Goal: Task Accomplishment & Management: Use online tool/utility

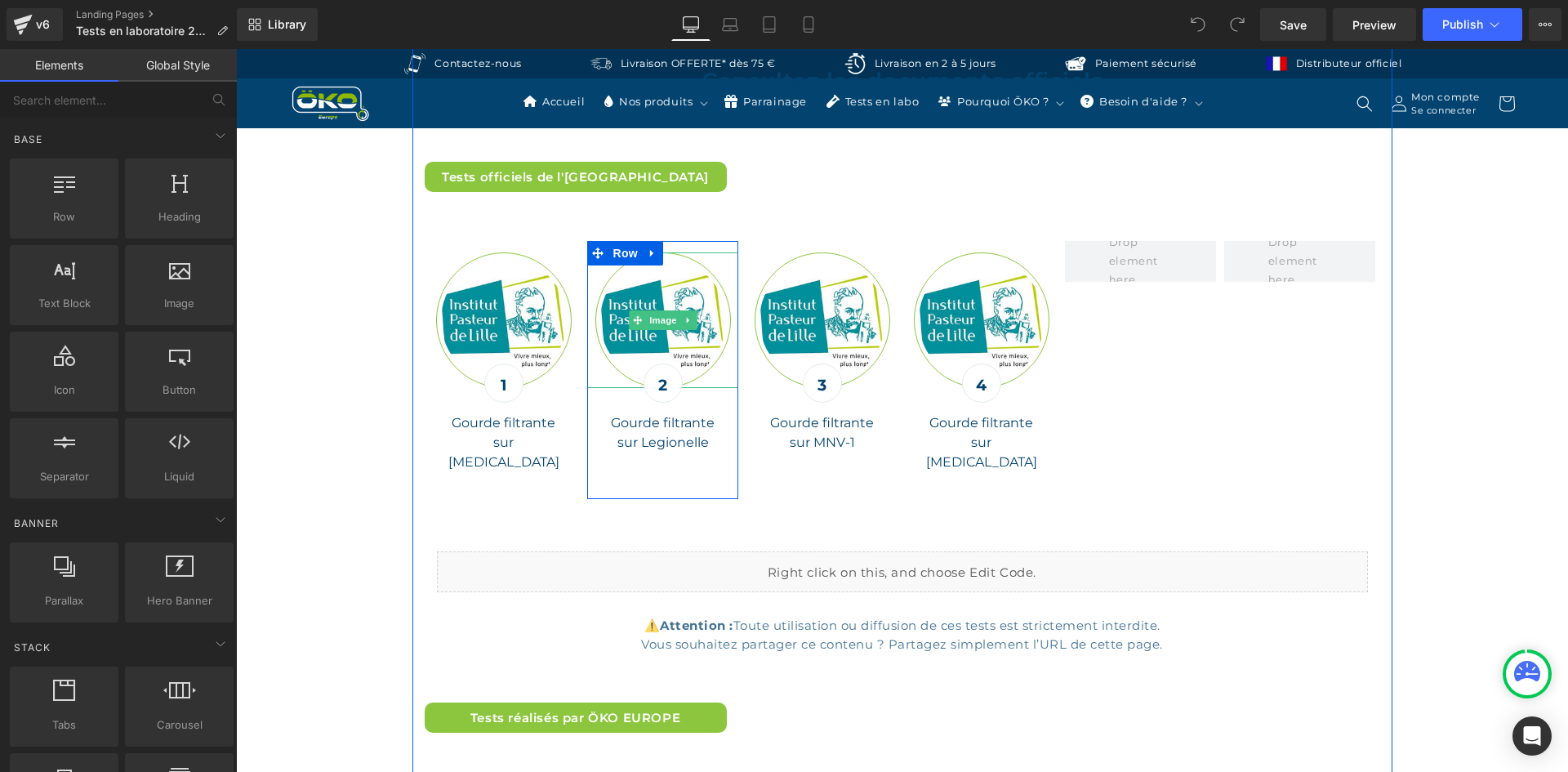
scroll to position [5230, 0]
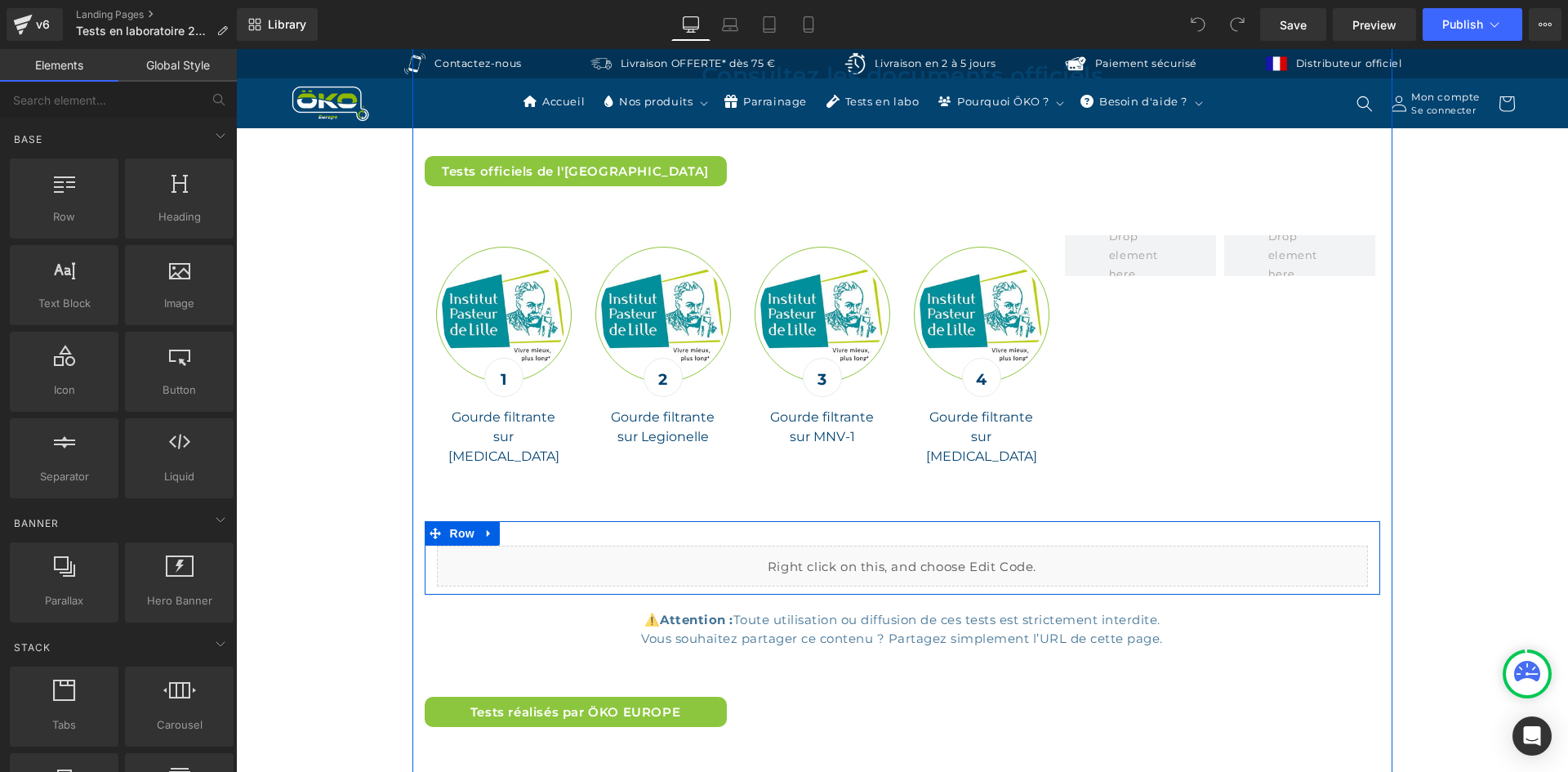
click at [910, 546] on div "Liquid" at bounding box center [903, 566] width 931 height 41
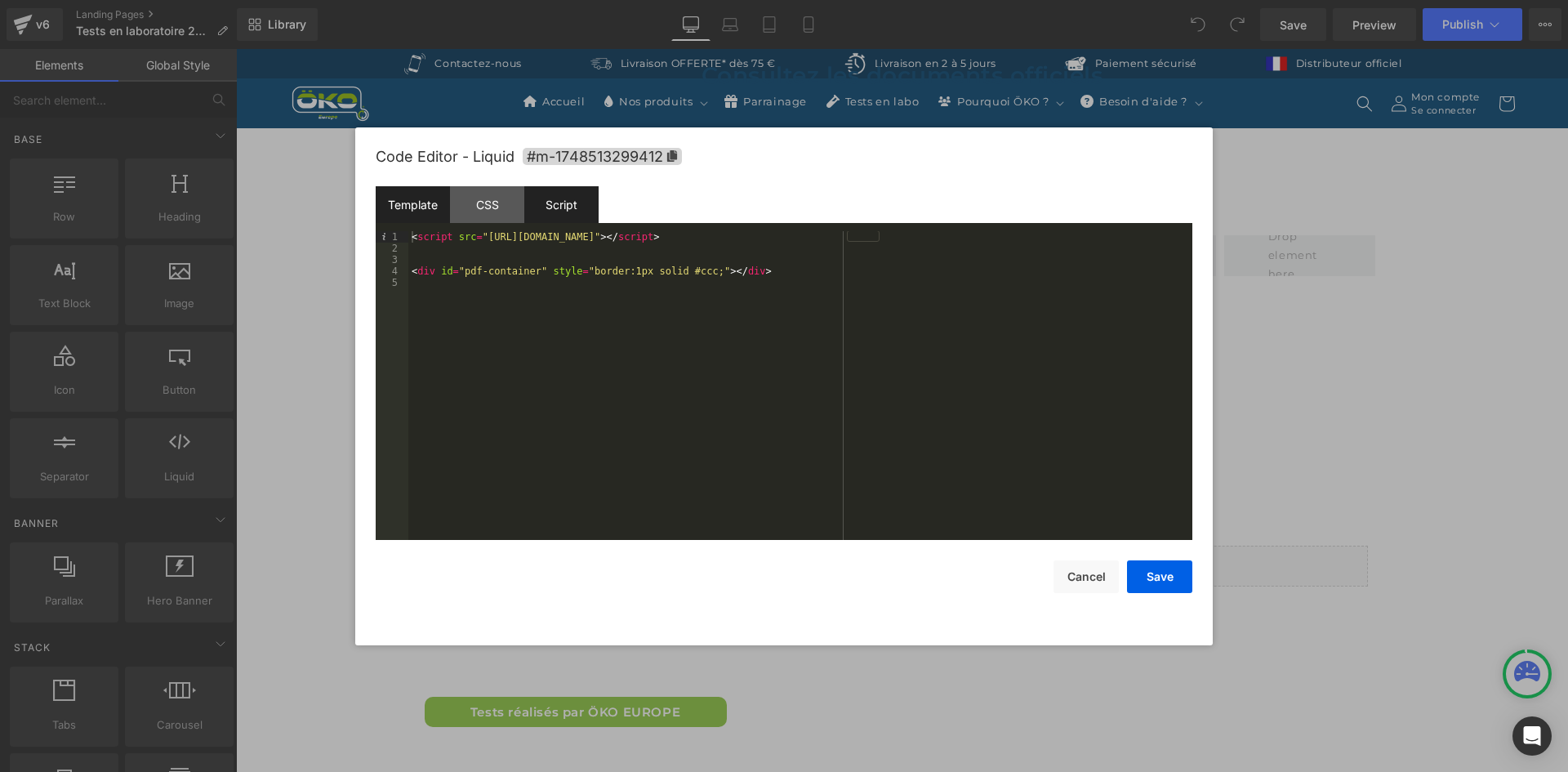
click at [559, 201] on div "Script" at bounding box center [562, 204] width 74 height 37
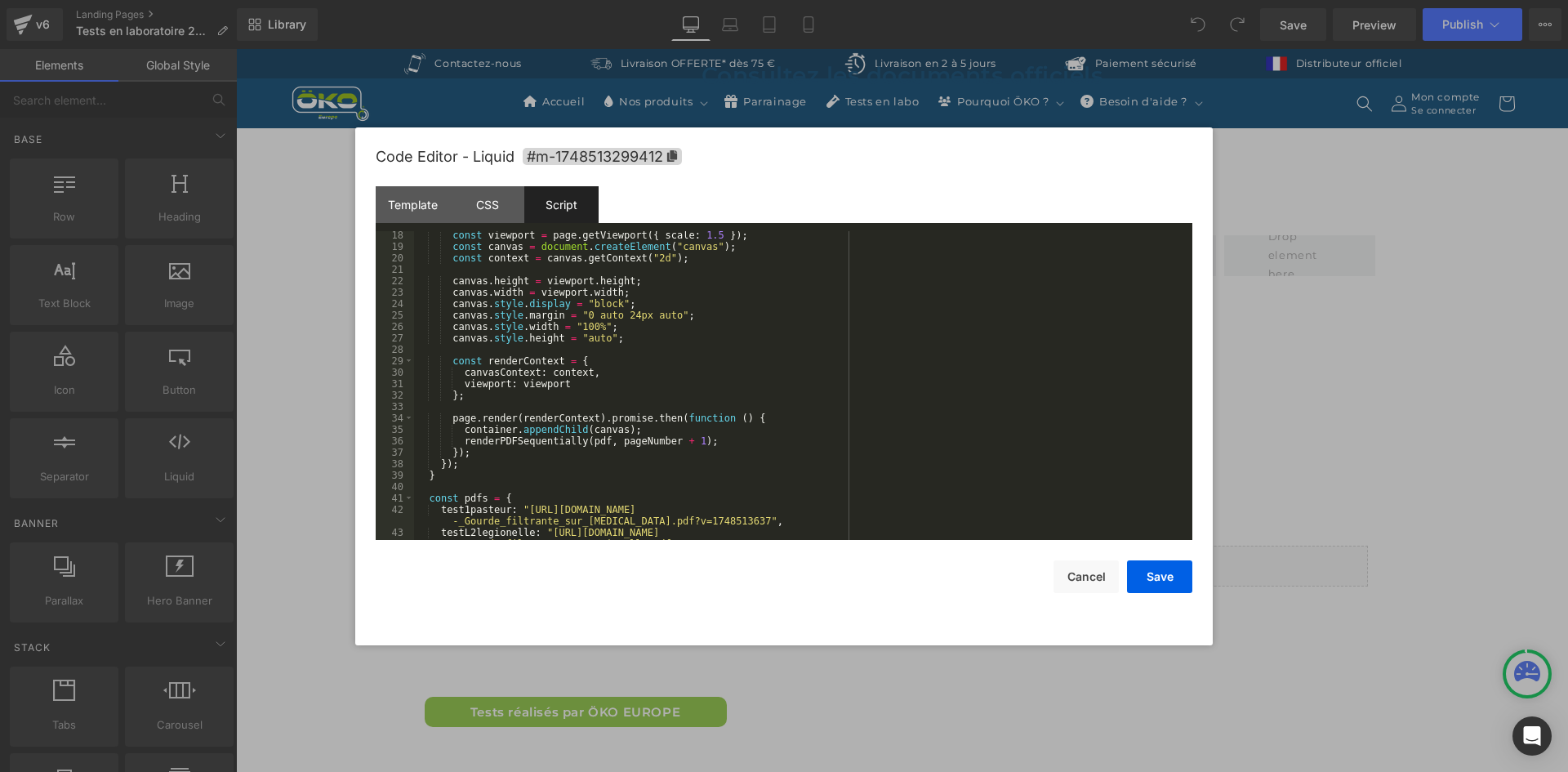
scroll to position [343, 0]
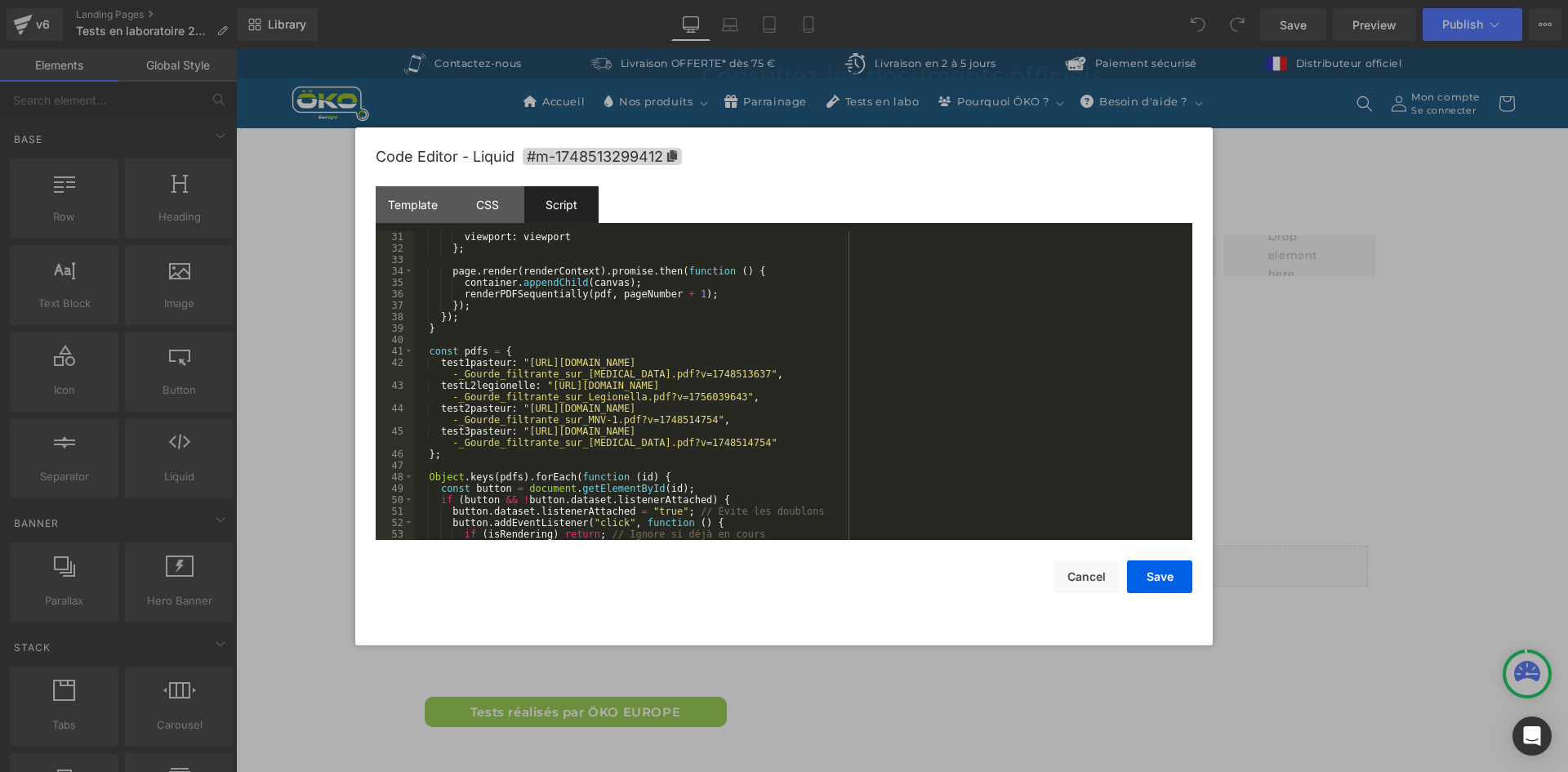
click at [524, 362] on div "viewport : viewport } ; page . render ( renderContext ) . promise . then ( func…" at bounding box center [800, 396] width 772 height 332
click at [520, 368] on div "viewport : viewport } ; page . render ( renderContext ) . promise . then ( func…" at bounding box center [800, 396] width 772 height 332
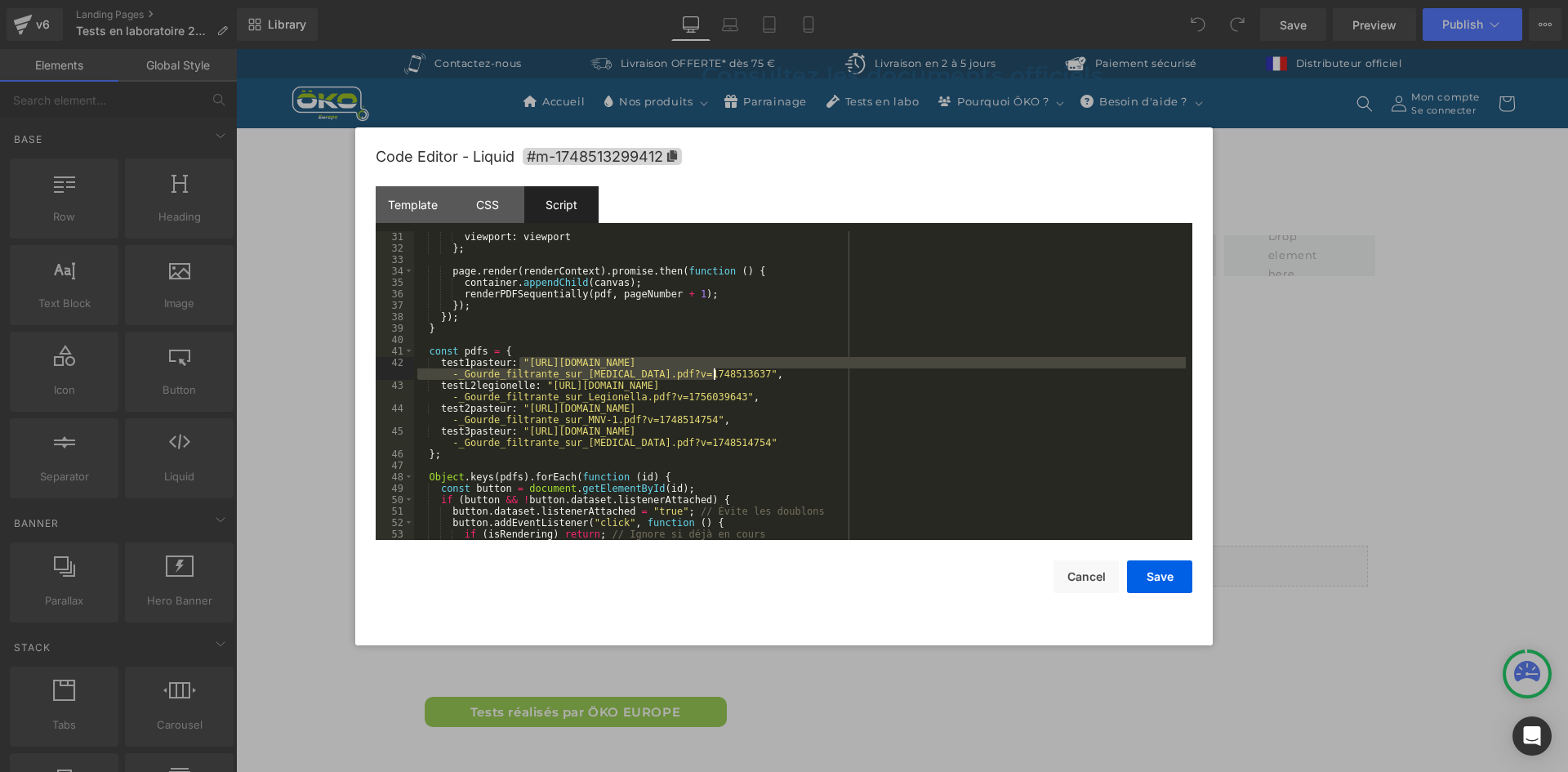
click at [717, 373] on div "viewport : viewport } ; page . render ( renderContext ) . promise . then ( func…" at bounding box center [800, 396] width 772 height 332
click at [544, 388] on div "viewport : viewport } ; page . render ( renderContext ) . promise . then ( func…" at bounding box center [800, 396] width 772 height 332
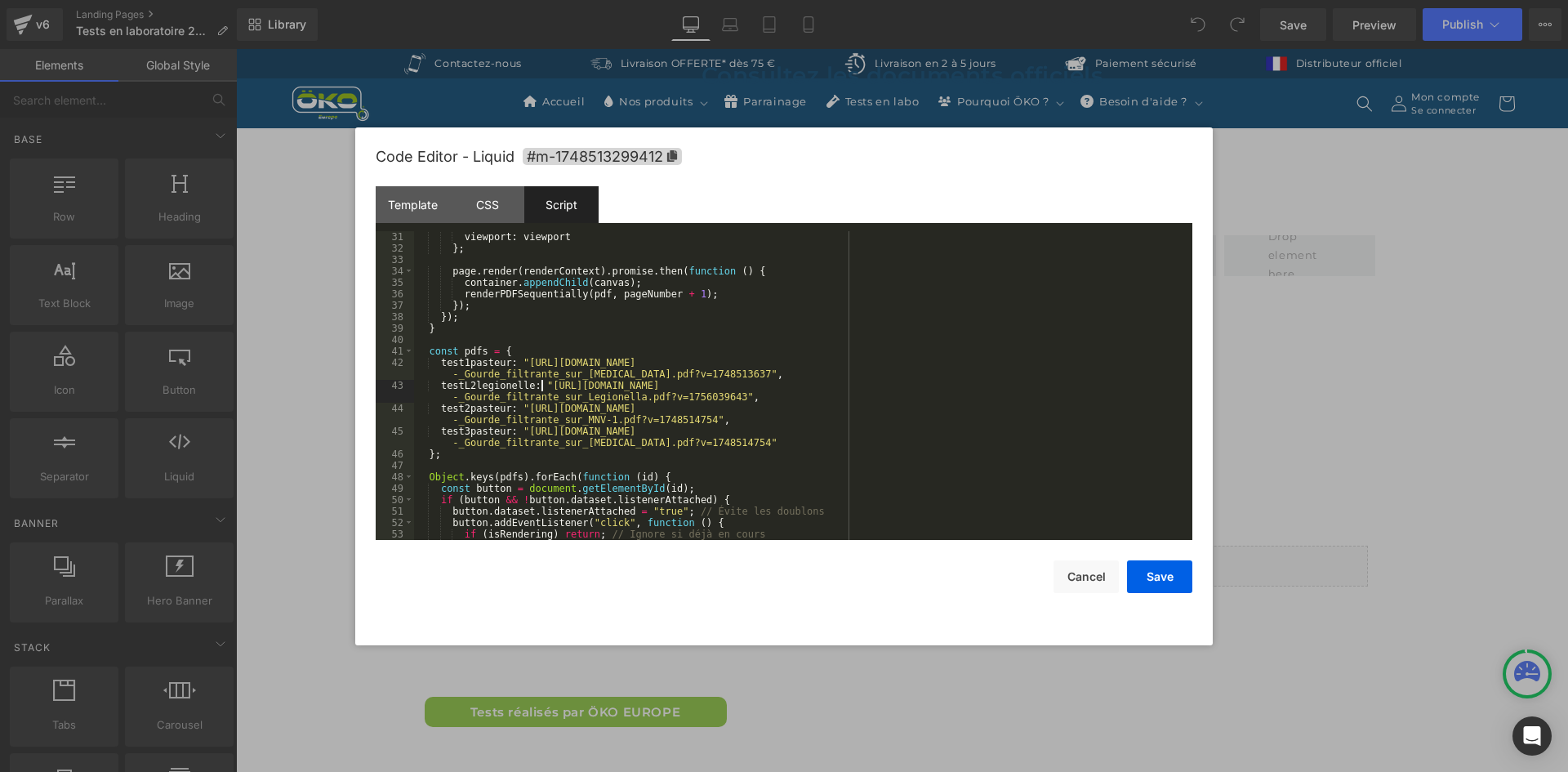
click at [721, 397] on div "viewport : viewport } ; page . render ( renderContext ) . promise . then ( func…" at bounding box center [800, 396] width 772 height 332
click at [519, 409] on div "viewport : viewport } ; page . render ( renderContext ) . promise . then ( func…" at bounding box center [800, 396] width 772 height 332
click at [691, 425] on div "viewport : viewport } ; page . render ( renderContext ) . promise . then ( func…" at bounding box center [800, 396] width 772 height 332
click at [520, 432] on div "viewport : viewport } ; page . render ( renderContext ) . promise . then ( func…" at bounding box center [800, 396] width 772 height 332
click at [714, 445] on div "viewport : viewport } ; page . render ( renderContext ) . promise . then ( func…" at bounding box center [800, 396] width 772 height 332
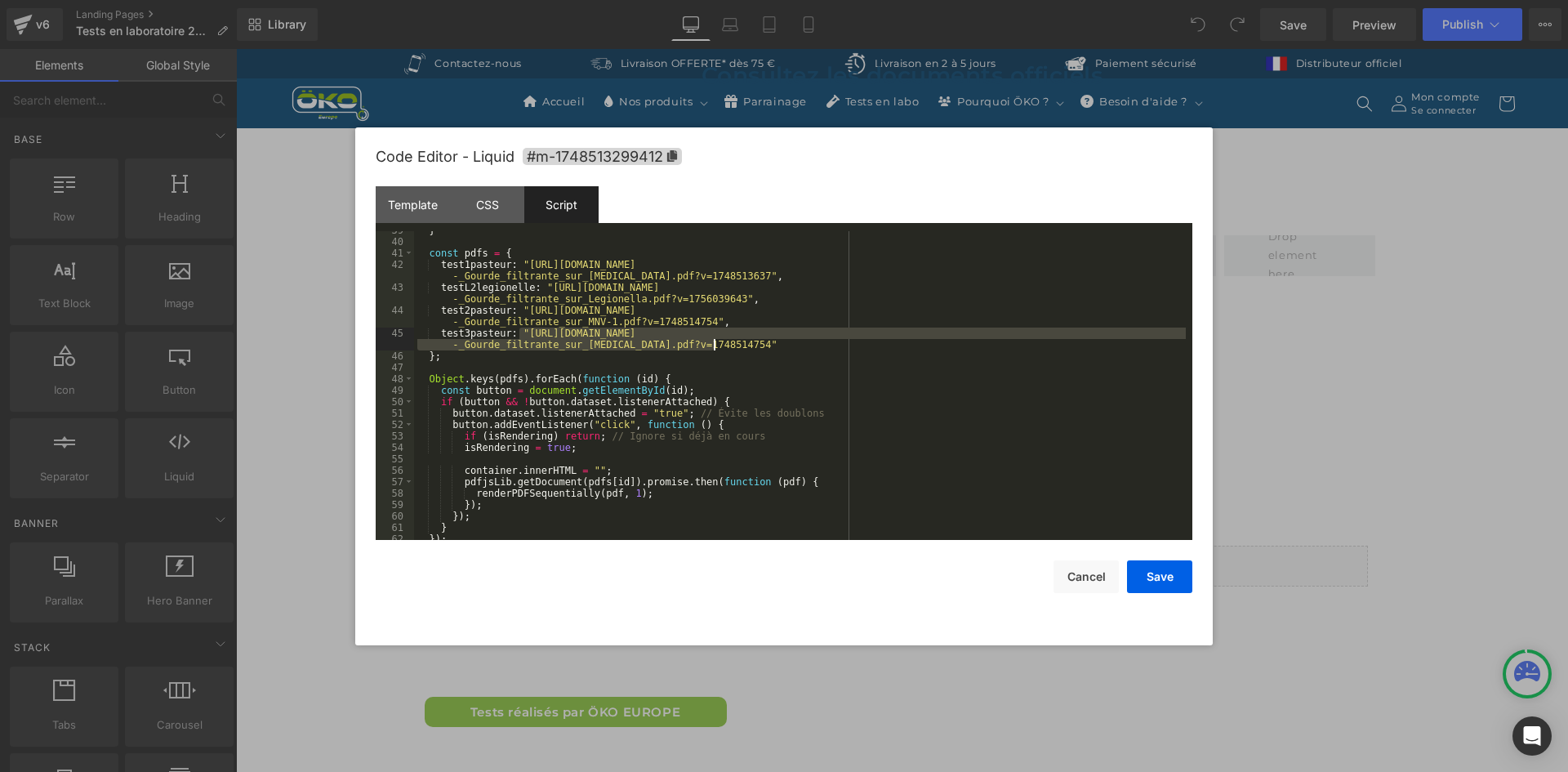
scroll to position [469, 0]
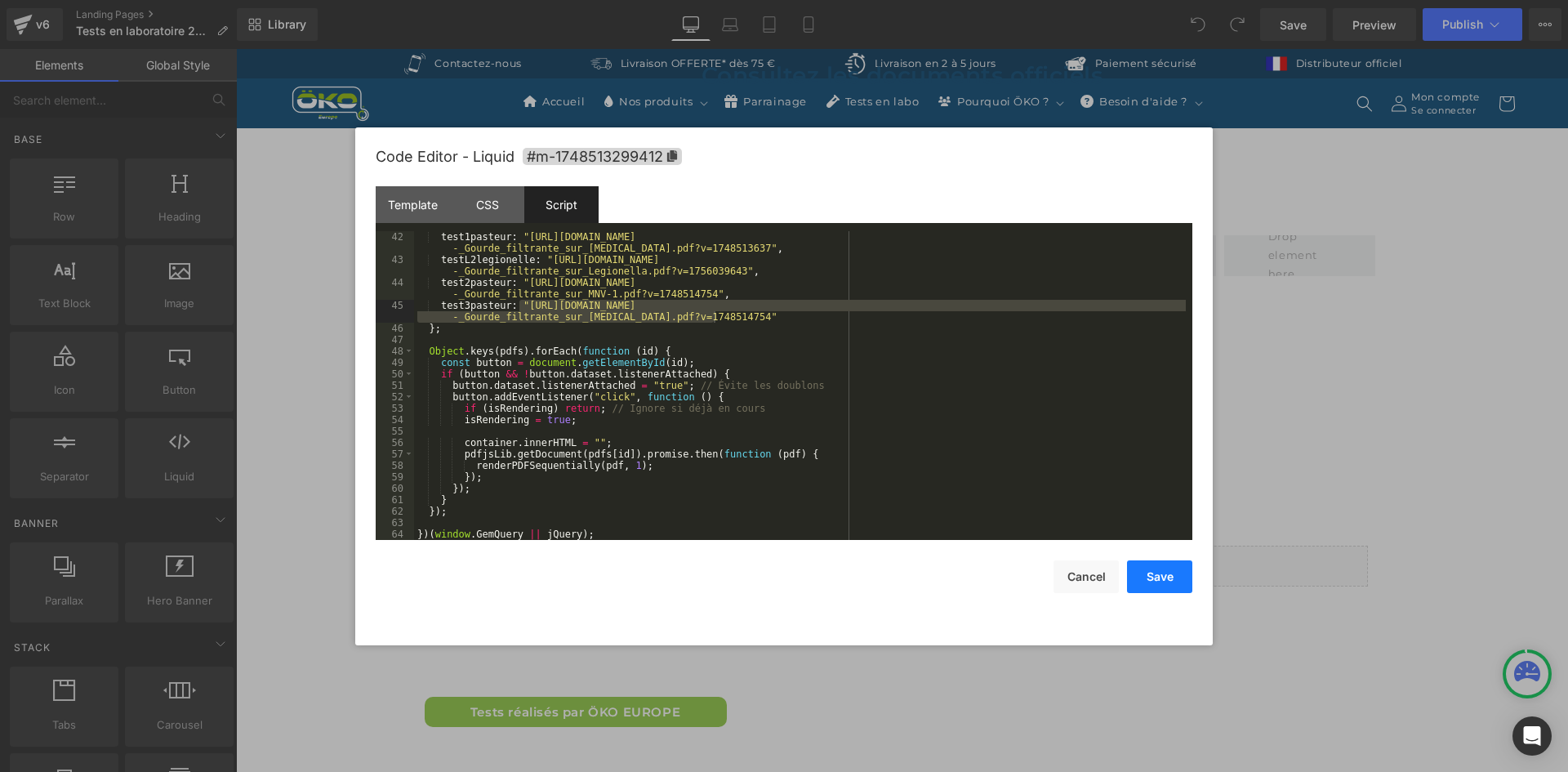
click at [1181, 576] on button "Save" at bounding box center [1159, 577] width 66 height 32
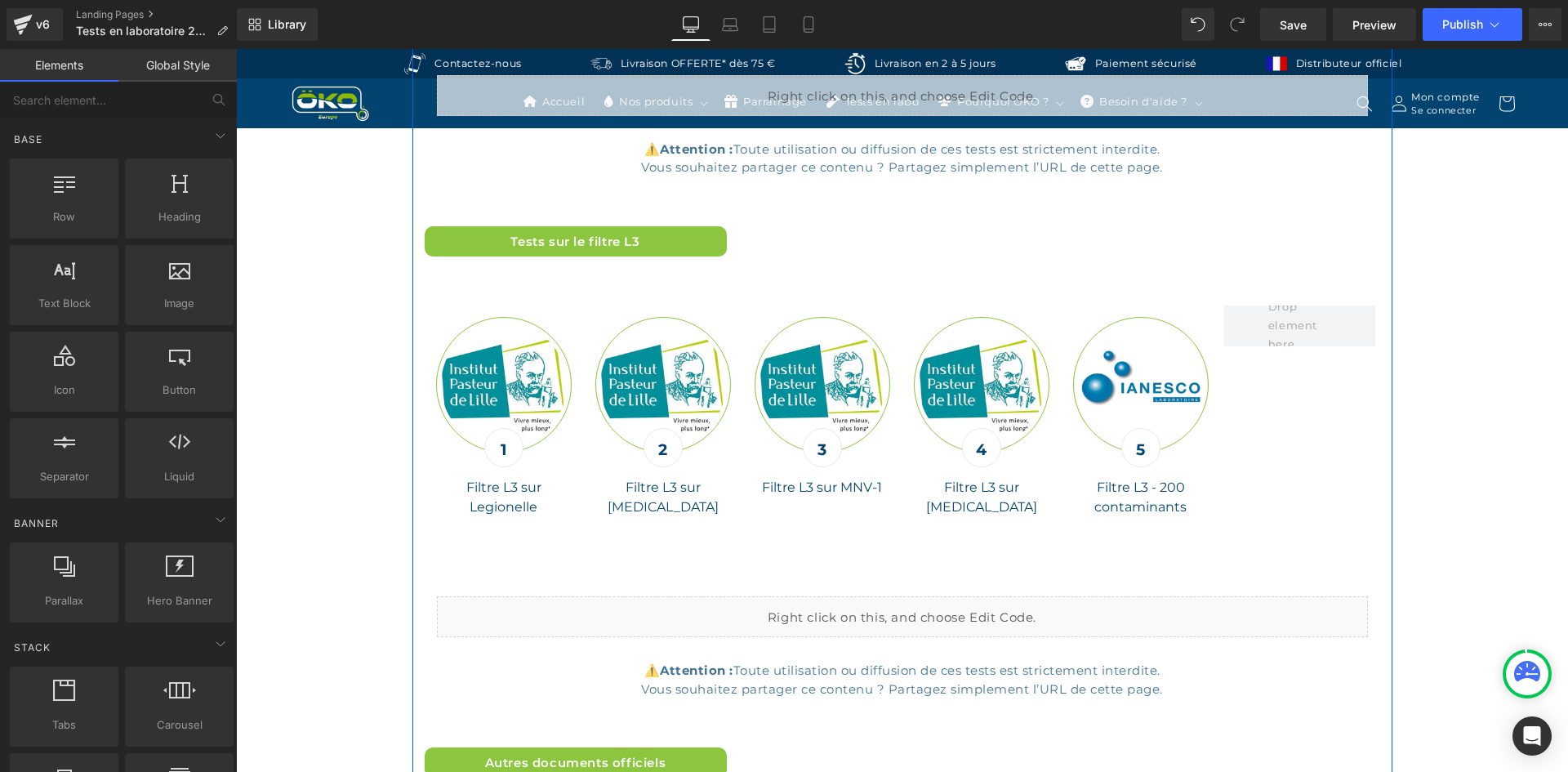
scroll to position [6292, 0]
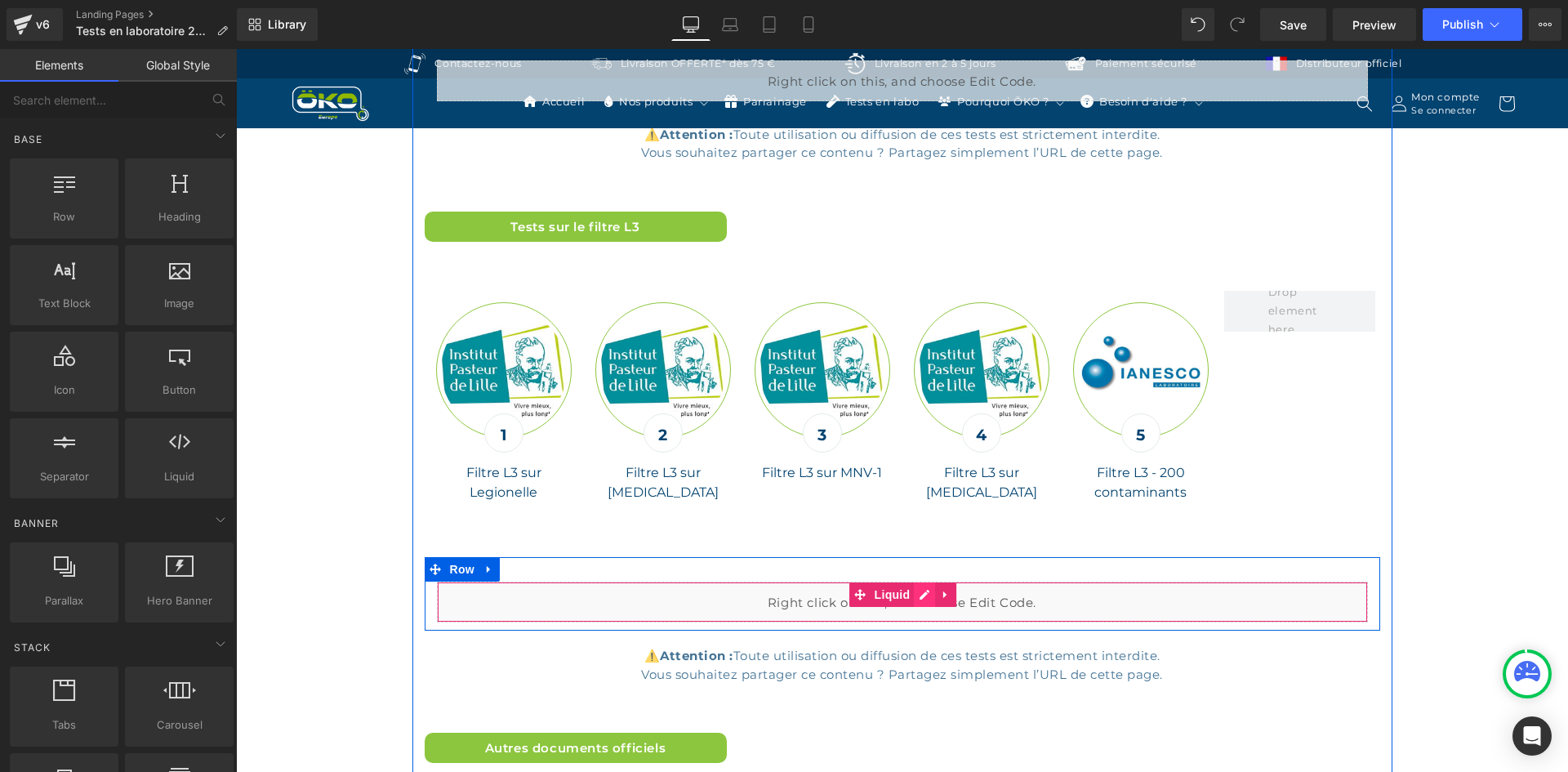
click at [918, 582] on div "Liquid" at bounding box center [903, 602] width 931 height 41
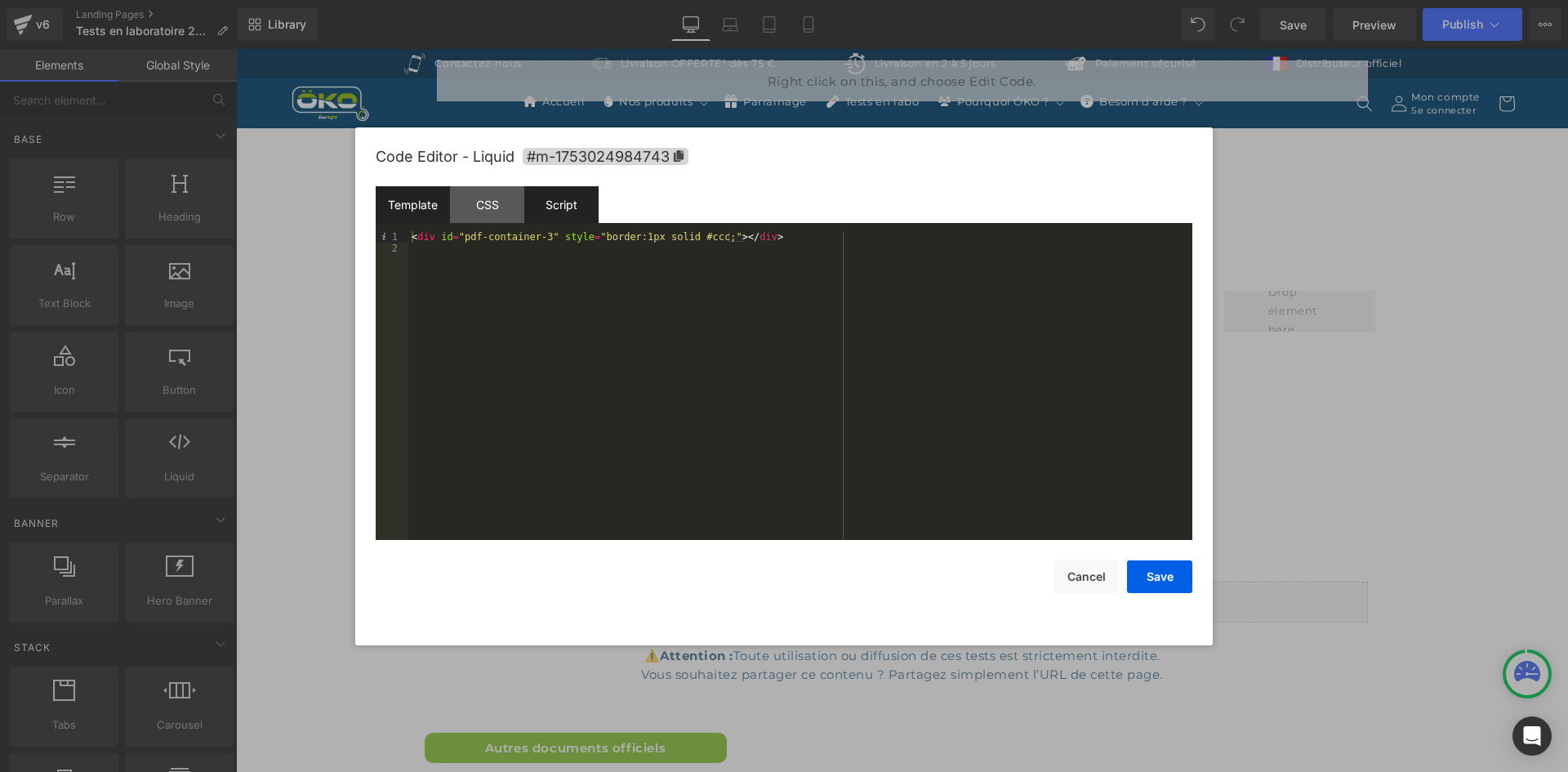
click at [550, 205] on div "Script" at bounding box center [562, 204] width 74 height 37
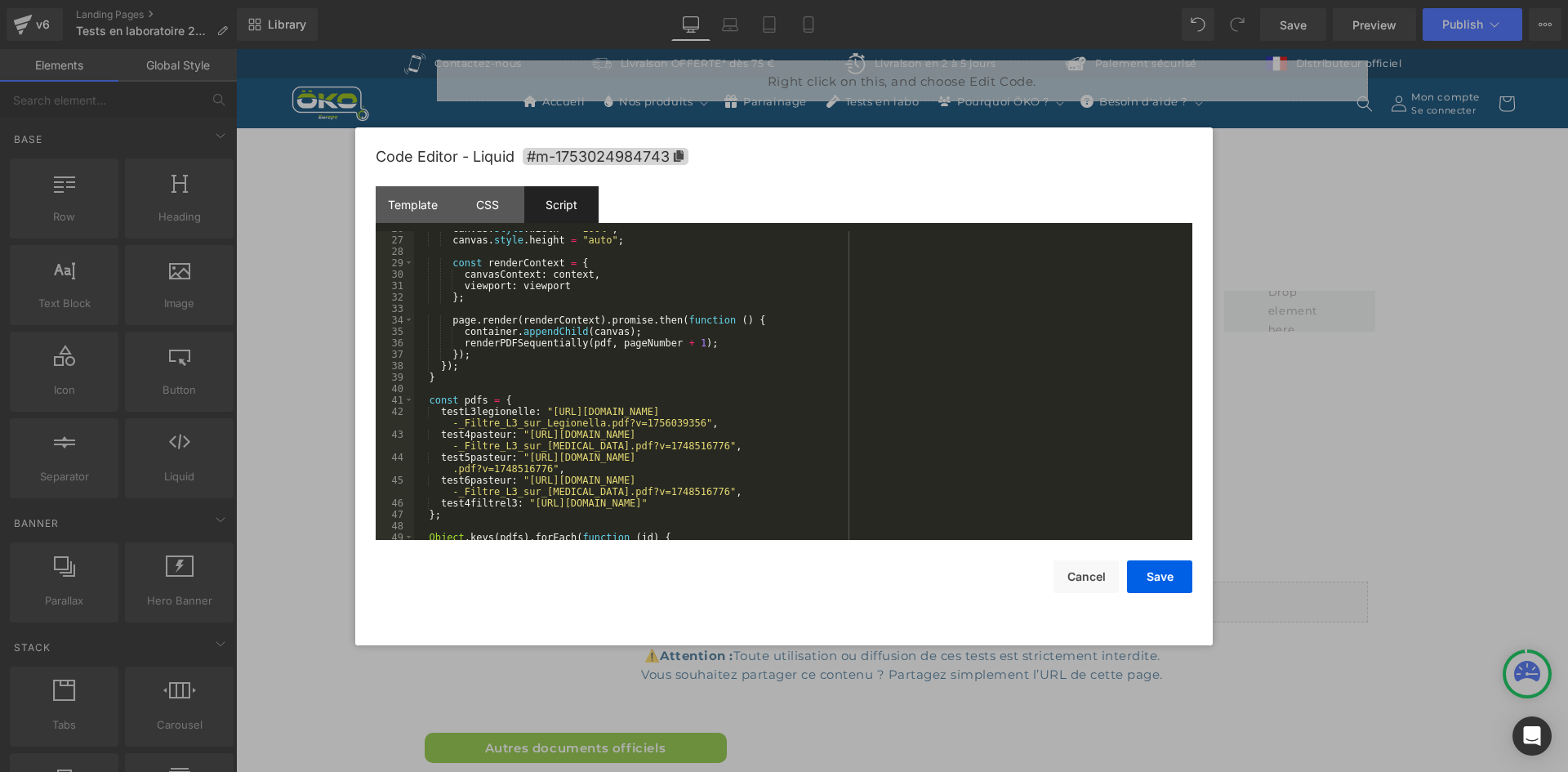
scroll to position [393, 0]
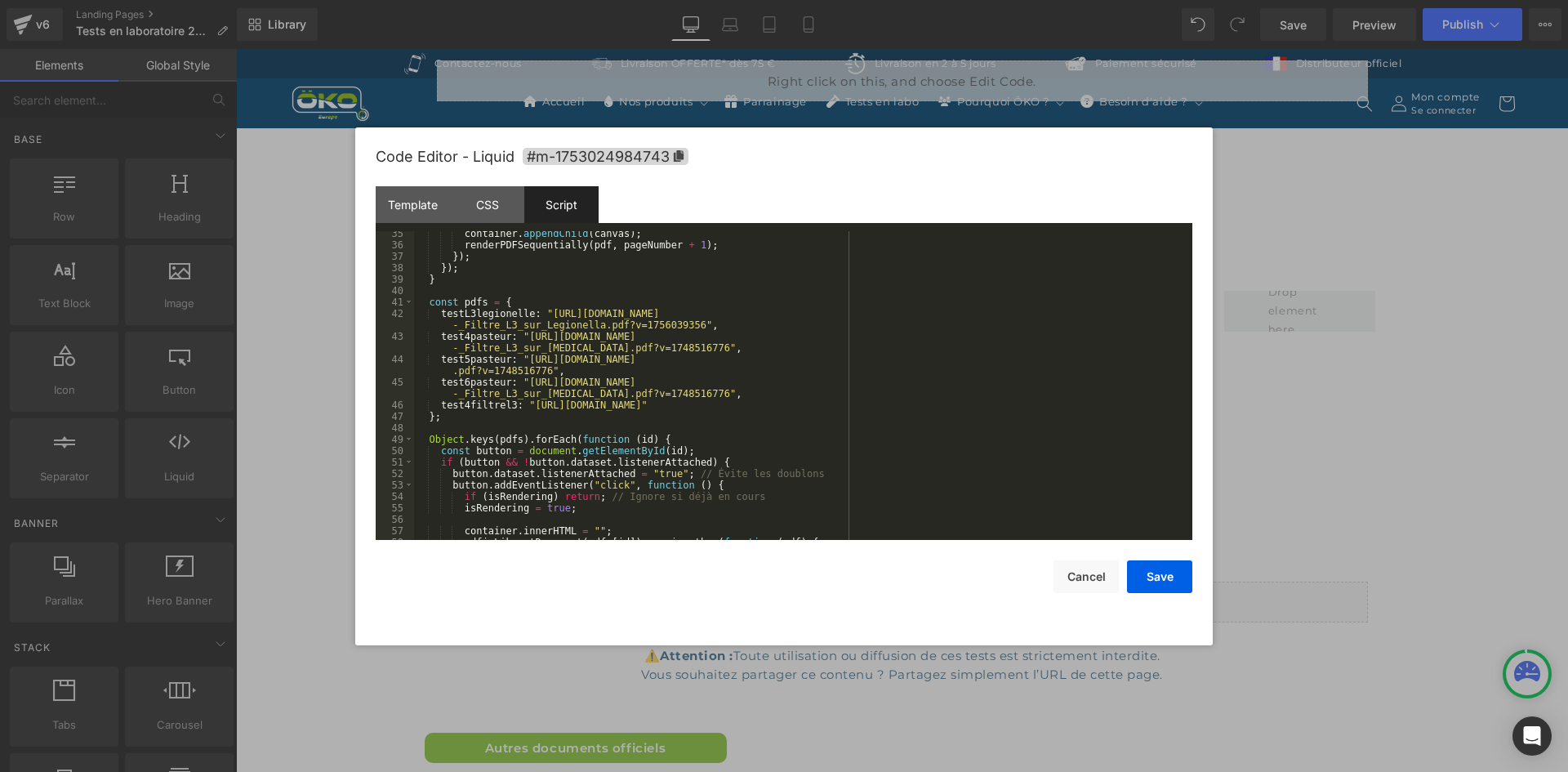
click at [523, 410] on div "container . appendChild ( canvas ) ; renderPDFSequentially ( pdf , pageNumber +…" at bounding box center [800, 394] width 772 height 332
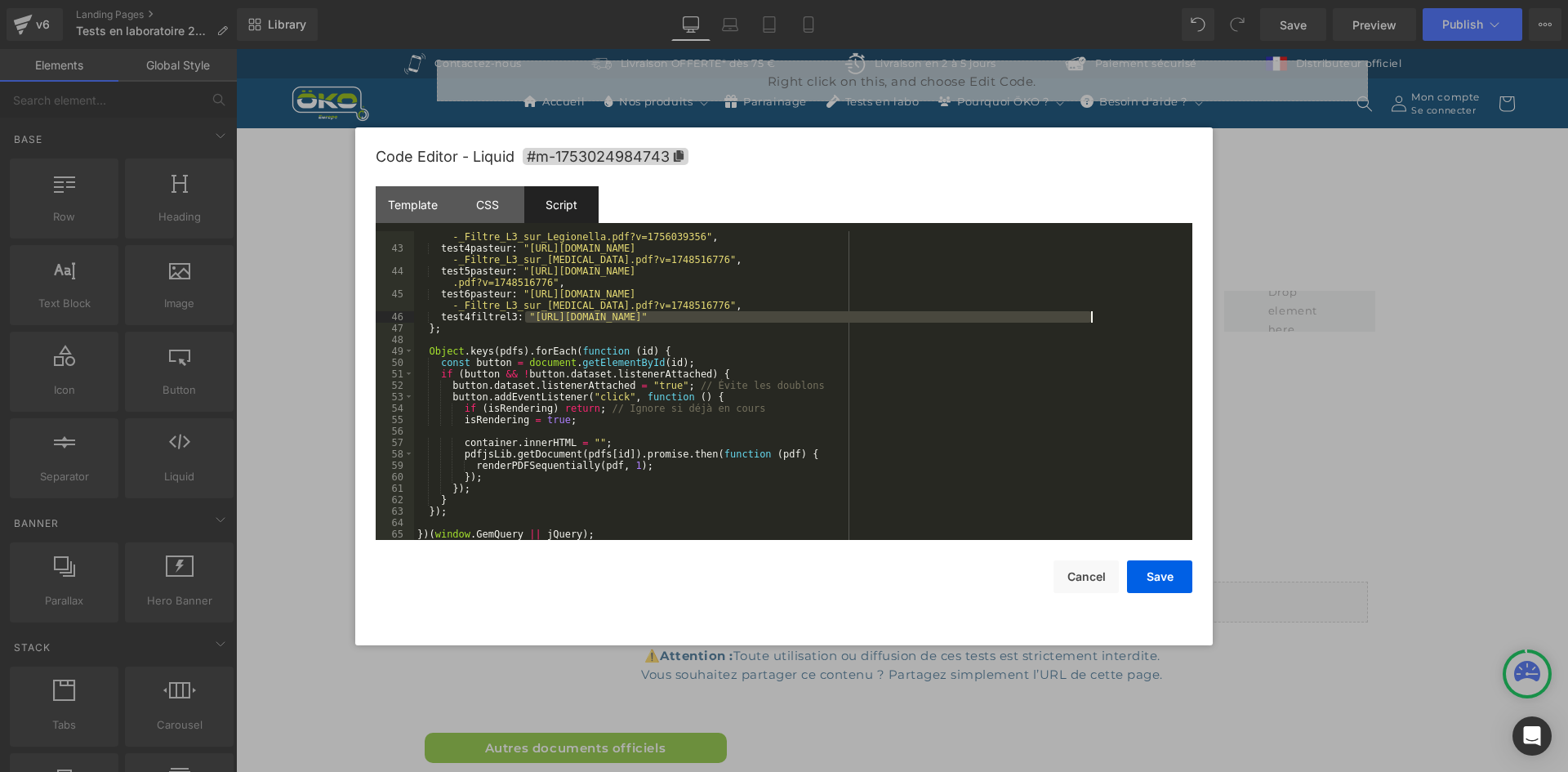
scroll to position [480, 0]
click at [1082, 592] on button "Cancel" at bounding box center [1086, 577] width 66 height 32
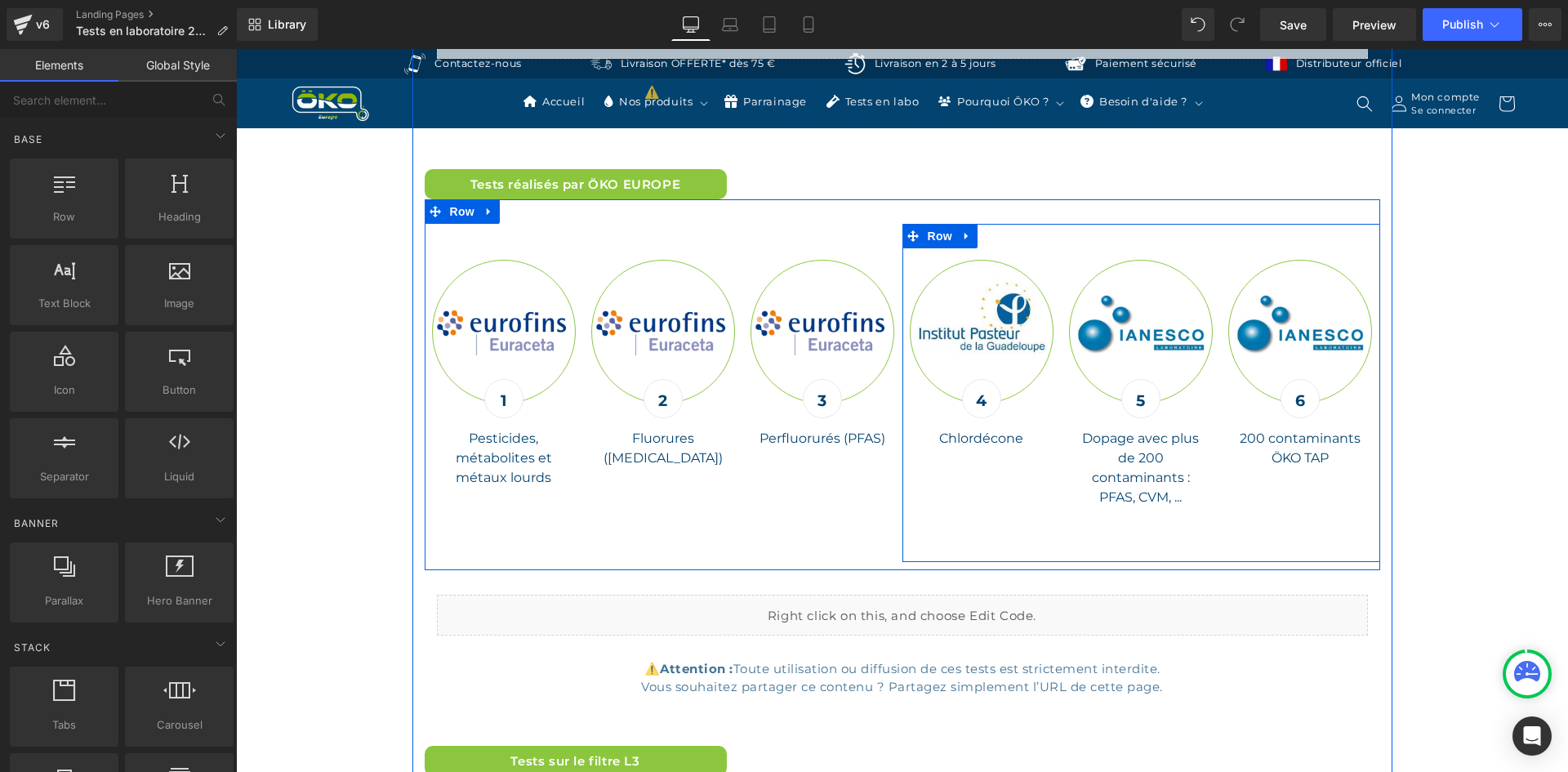
scroll to position [5721, 0]
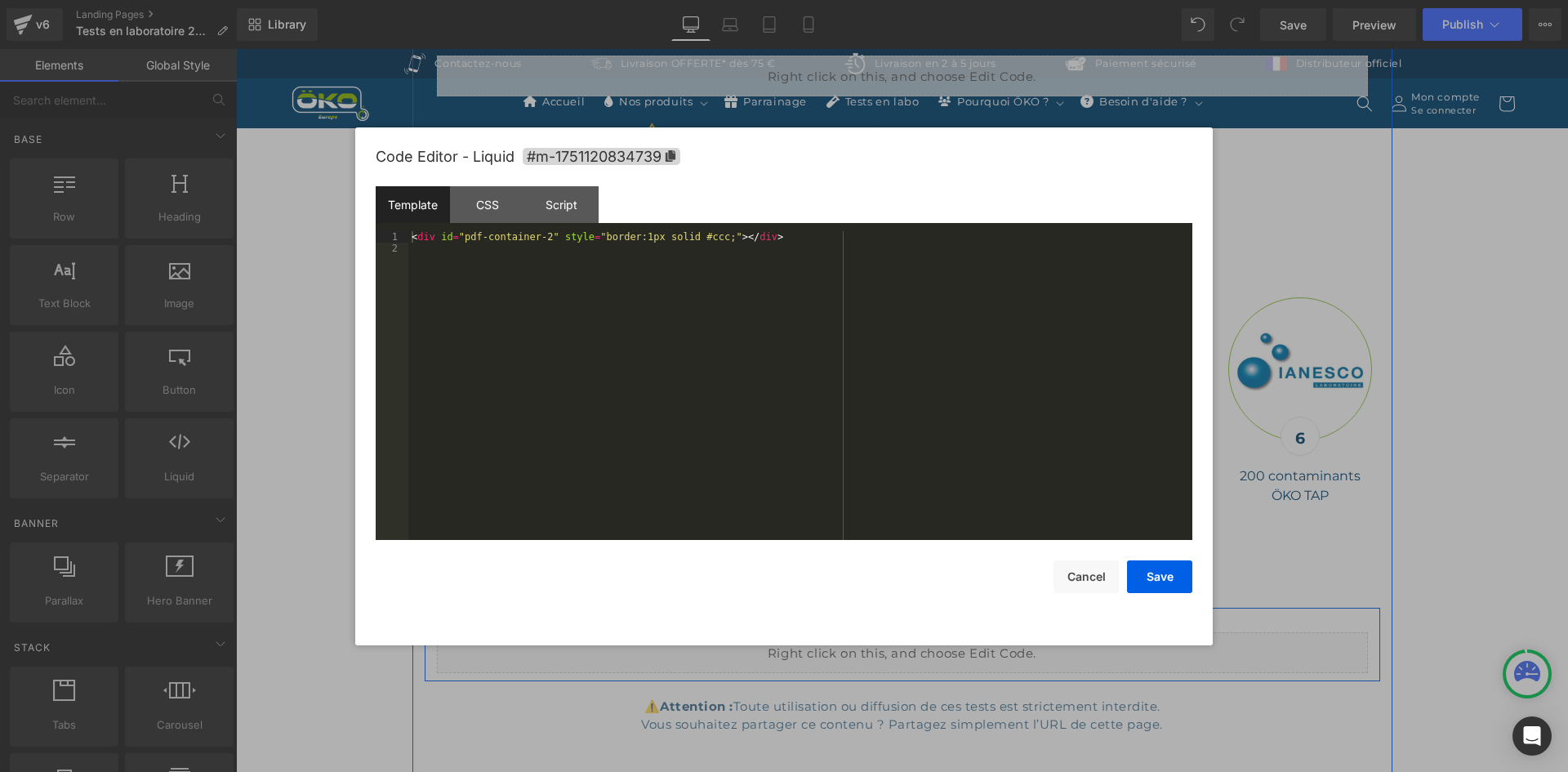
click at [922, 632] on div "Liquid" at bounding box center [903, 652] width 931 height 41
click at [590, 204] on div "Script" at bounding box center [562, 204] width 74 height 37
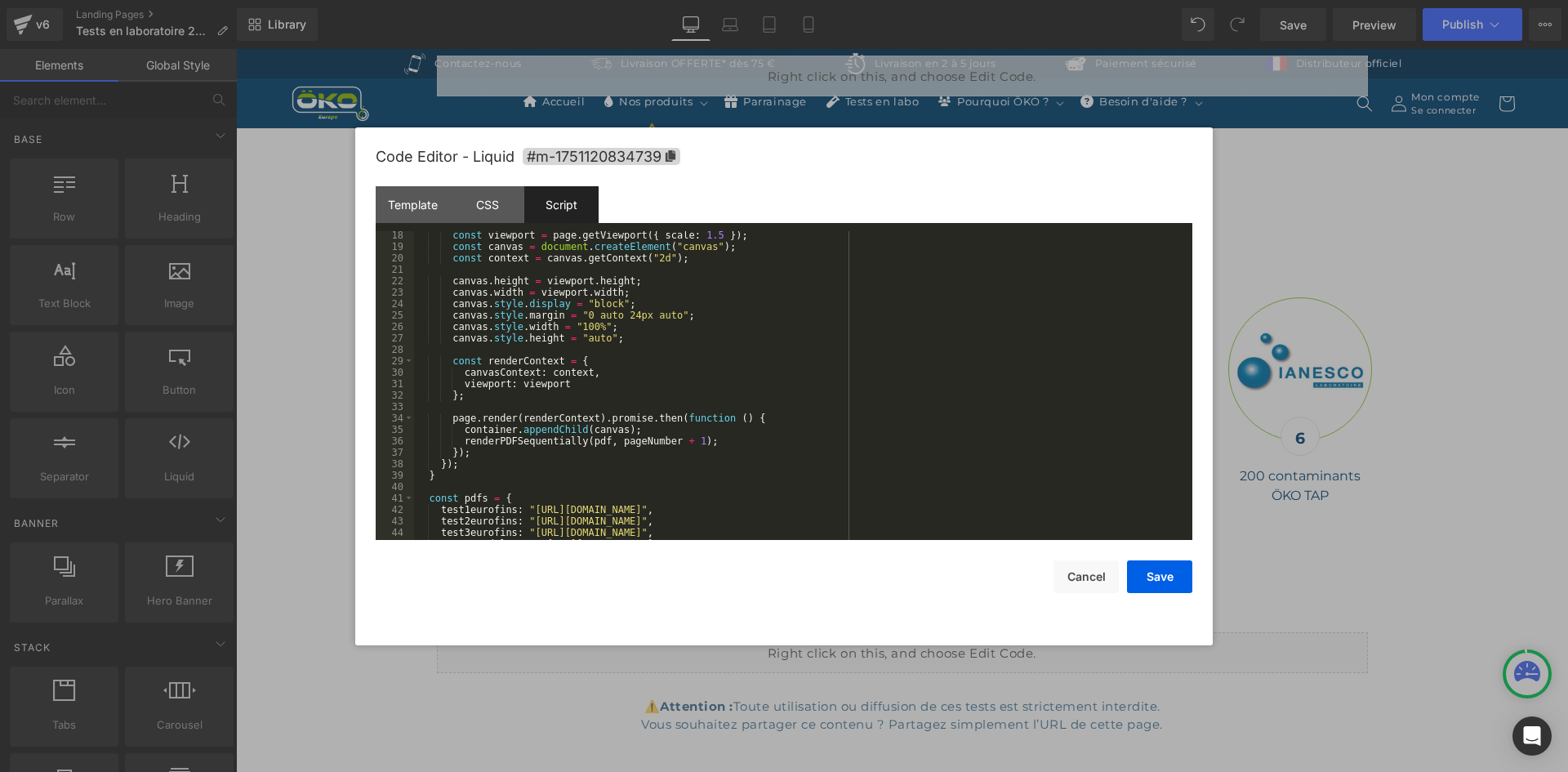
scroll to position [393, 0]
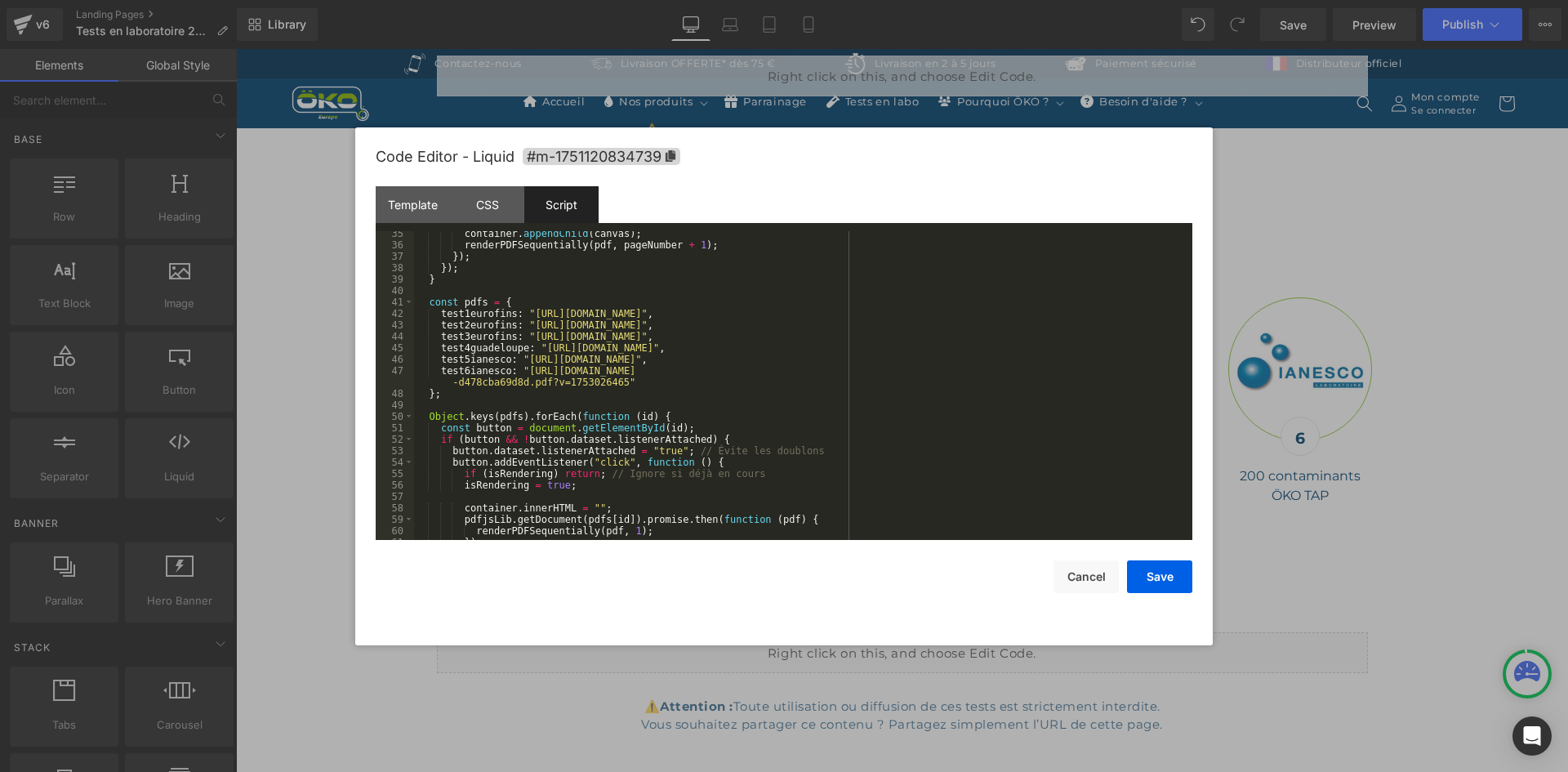
click at [525, 310] on div "container . appendChild ( canvas ) ; renderPDFSequentially ( pdf , pageNumber +…" at bounding box center [800, 394] width 772 height 332
click at [523, 333] on div "container . appendChild ( canvas ) ; renderPDFSequentially ( pdf , pageNumber +…" at bounding box center [800, 394] width 772 height 332
click at [525, 332] on div "container . appendChild ( canvas ) ; renderPDFSequentially ( pdf , pageNumber +…" at bounding box center [800, 394] width 772 height 332
click at [526, 329] on div "container . appendChild ( canvas ) ; renderPDFSequentially ( pdf , pageNumber +…" at bounding box center [800, 394] width 772 height 332
click at [526, 339] on div "container . appendChild ( canvas ) ; renderPDFSequentially ( pdf , pageNumber +…" at bounding box center [800, 394] width 772 height 332
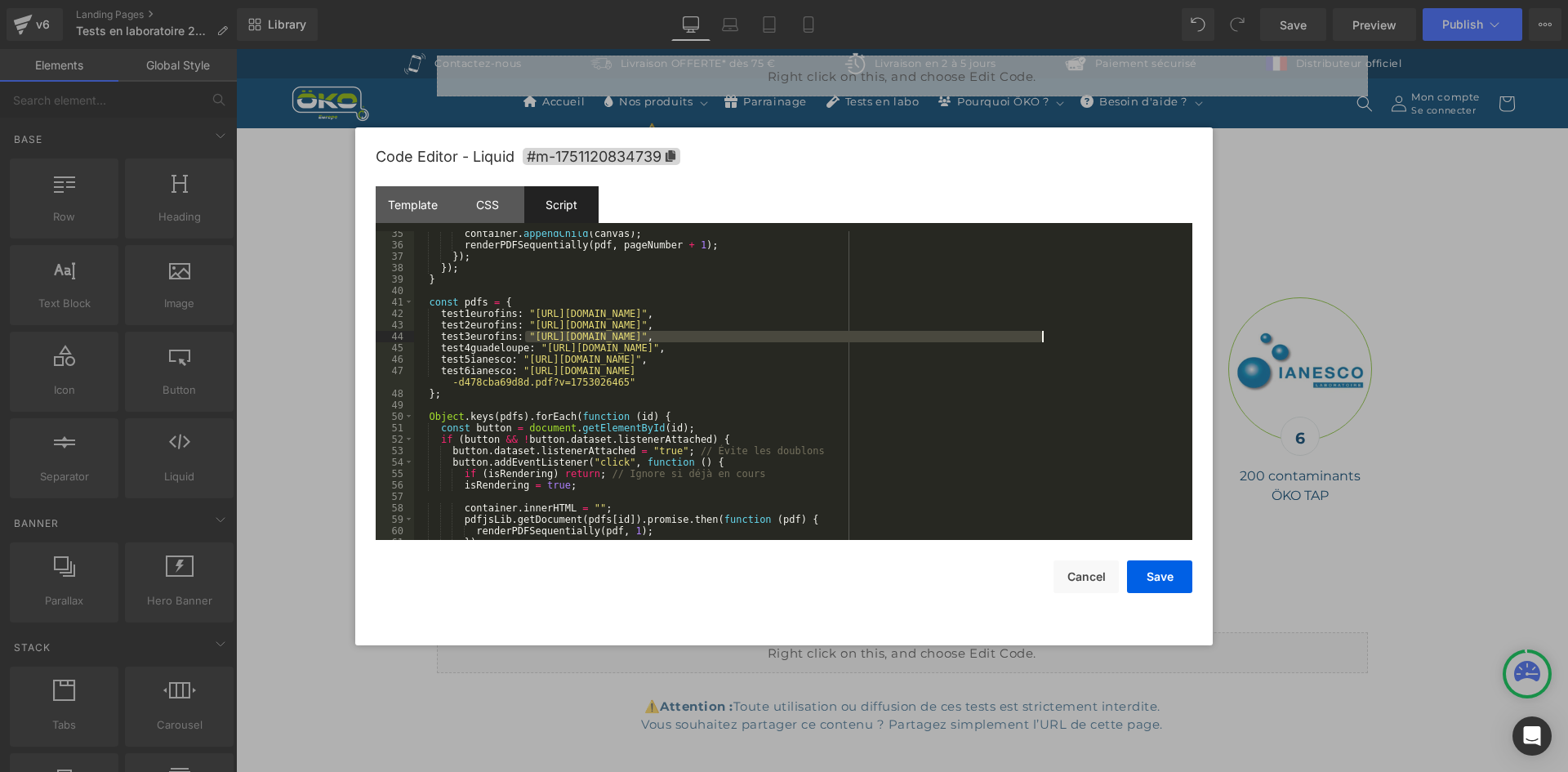
click at [521, 360] on div "container . appendChild ( canvas ) ; renderPDFSequentially ( pdf , pageNumber +…" at bounding box center [800, 394] width 772 height 332
